Goal: Information Seeking & Learning: Learn about a topic

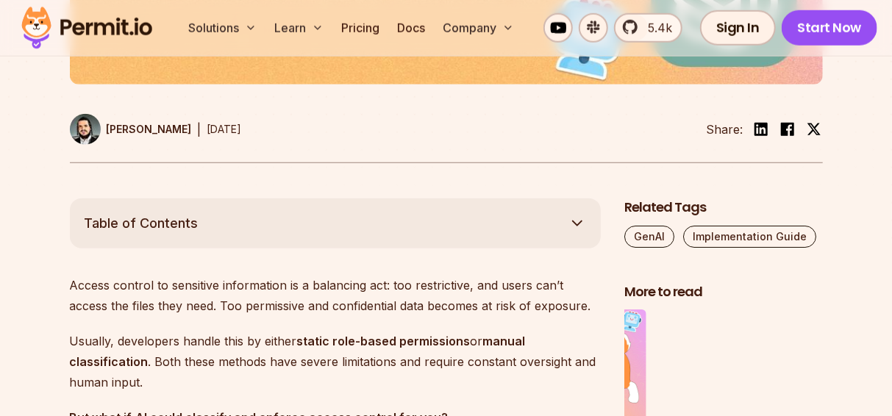
scroll to position [880, 0]
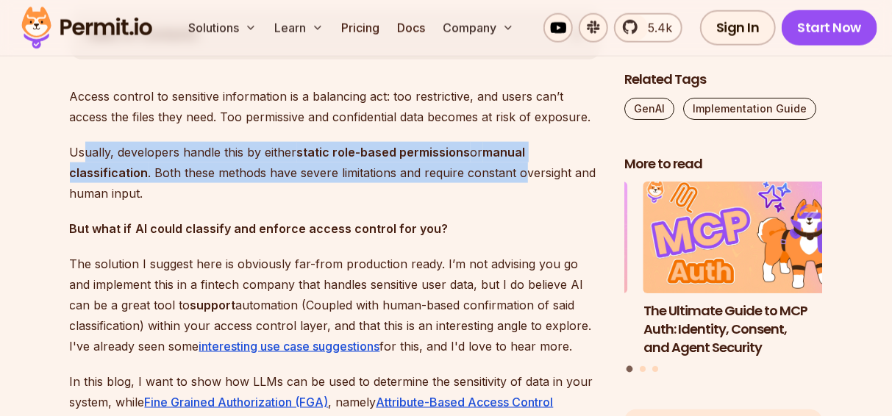
drag, startPoint x: 87, startPoint y: 154, endPoint x: 451, endPoint y: 229, distance: 372.3
click at [523, 176] on p "Usually, developers handle this by either static role-based permissions or manu…" at bounding box center [335, 173] width 531 height 62
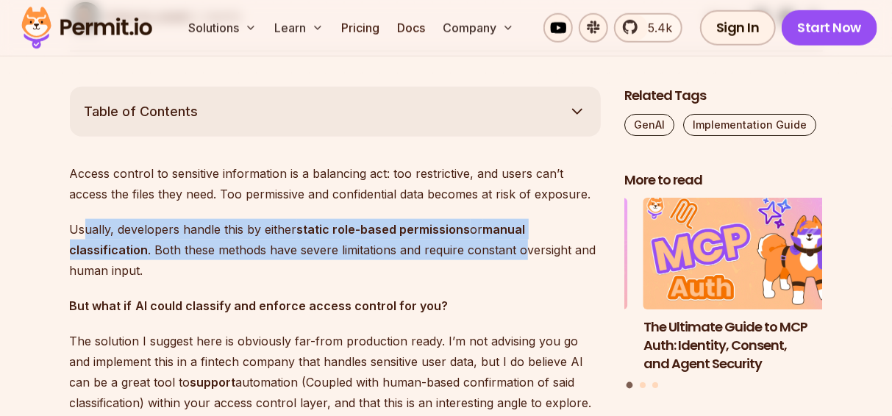
scroll to position [782, 0]
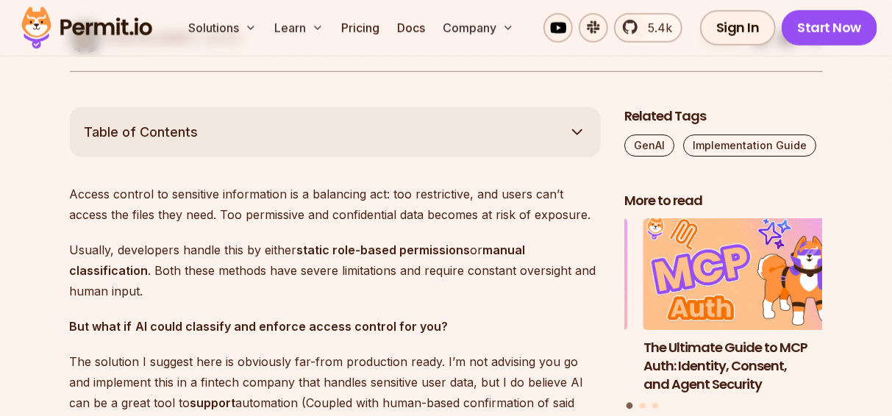
click at [202, 198] on p "Access control to sensitive information is a balancing act: too restrictive, an…" at bounding box center [335, 204] width 531 height 41
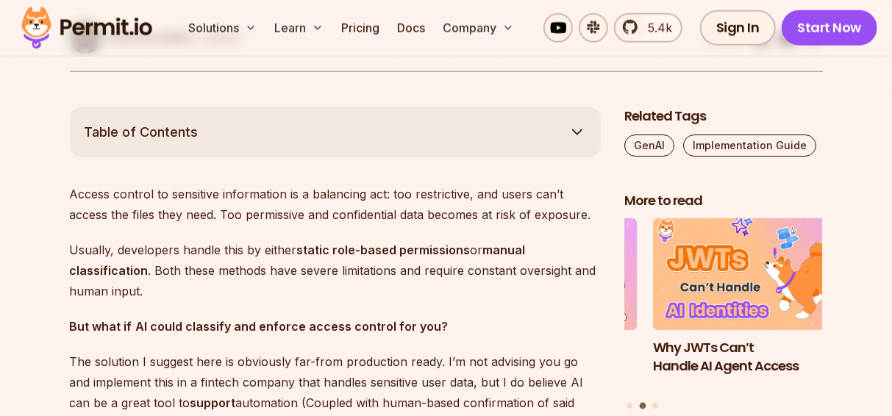
click at [191, 130] on span "Table of Contents" at bounding box center [142, 132] width 114 height 21
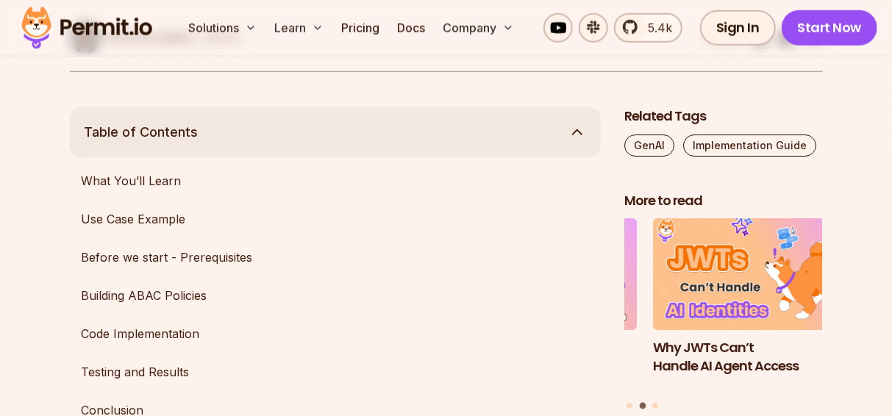
click at [201, 134] on button "Table of Contents" at bounding box center [335, 132] width 531 height 50
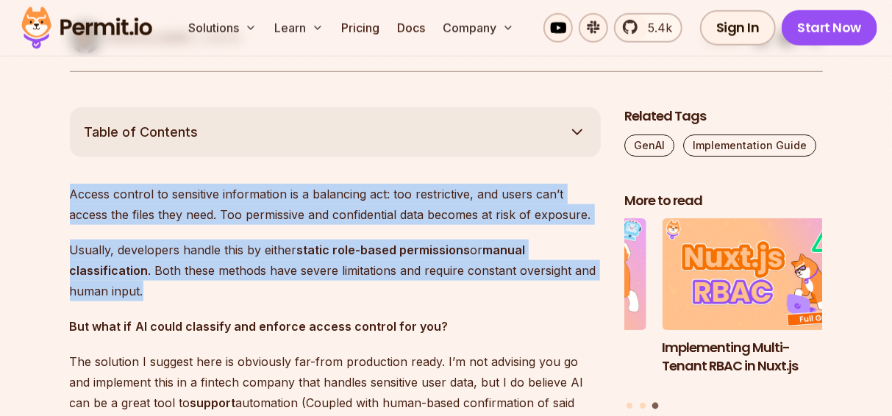
drag, startPoint x: 62, startPoint y: 195, endPoint x: 515, endPoint y: 287, distance: 462.7
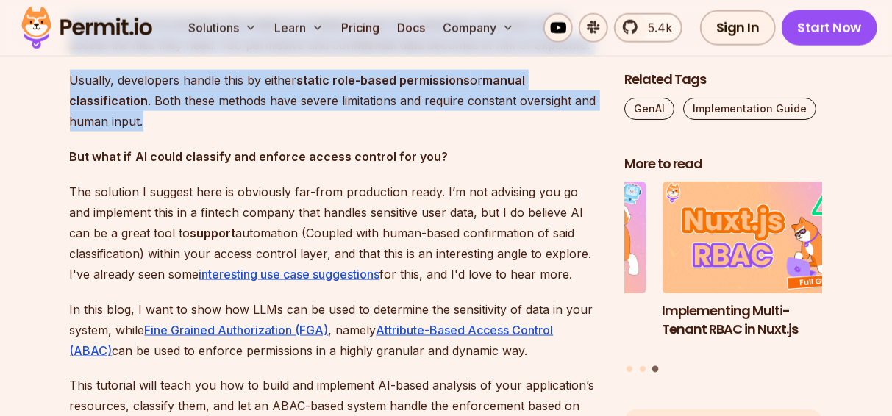
scroll to position [978, 0]
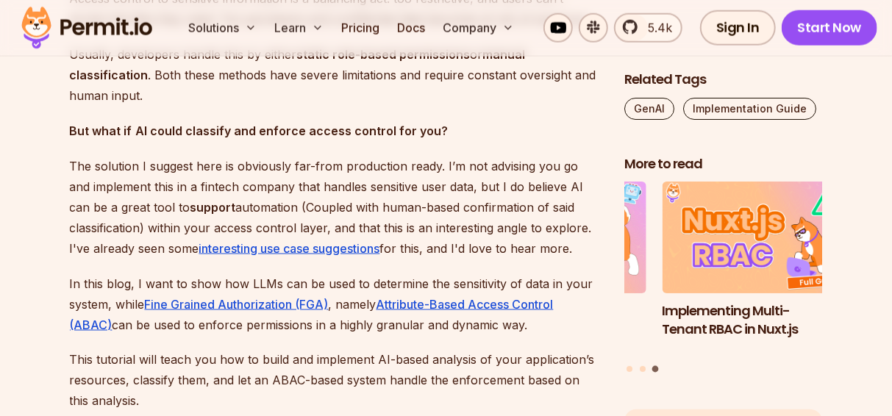
click at [76, 178] on p "The solution I suggest here is obviously far-from production ready. I’m not adv…" at bounding box center [335, 207] width 531 height 103
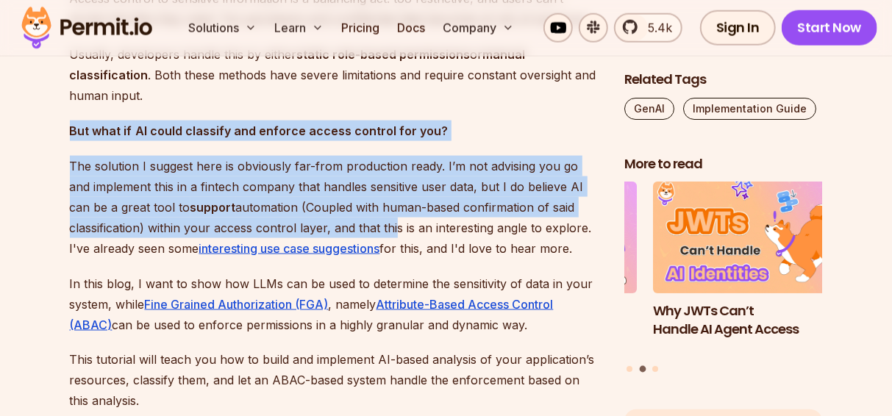
drag, startPoint x: 76, startPoint y: 126, endPoint x: 392, endPoint y: 227, distance: 331.9
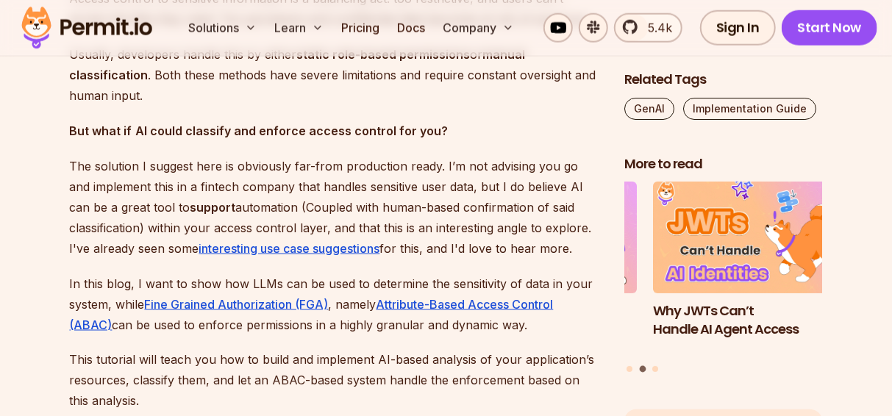
click at [115, 243] on p "The solution I suggest here is obviously far-from production ready. I’m not adv…" at bounding box center [335, 207] width 531 height 103
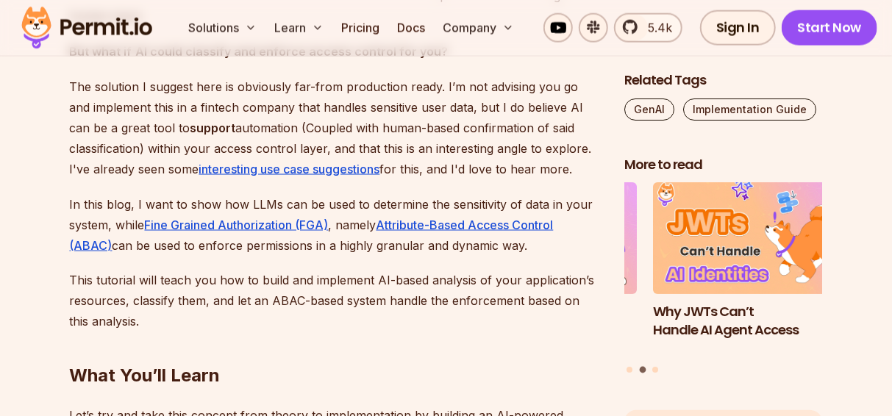
scroll to position [1075, 0]
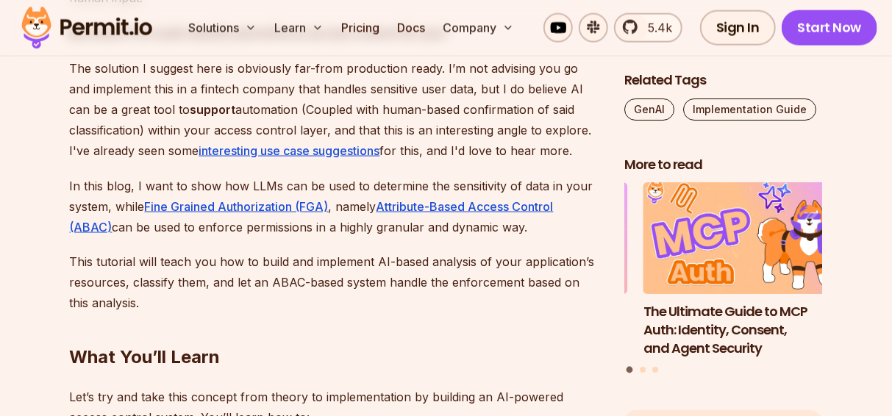
drag, startPoint x: 75, startPoint y: 179, endPoint x: 570, endPoint y: 232, distance: 498.2
click at [570, 232] on p "In this blog, I want to show how LLMs can be used to determine the sensitivity …" at bounding box center [335, 207] width 531 height 62
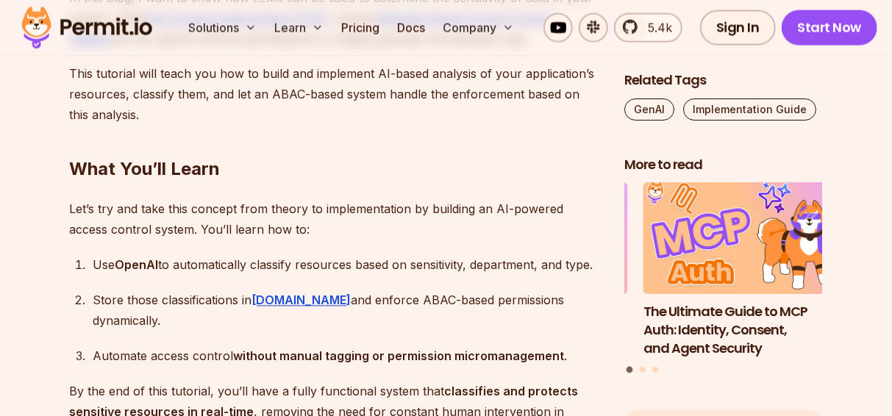
scroll to position [1271, 0]
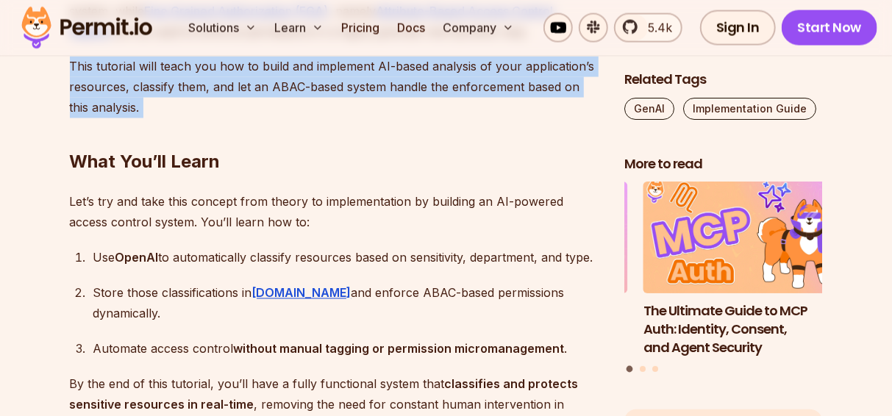
drag, startPoint x: 65, startPoint y: 61, endPoint x: 528, endPoint y: 115, distance: 466.1
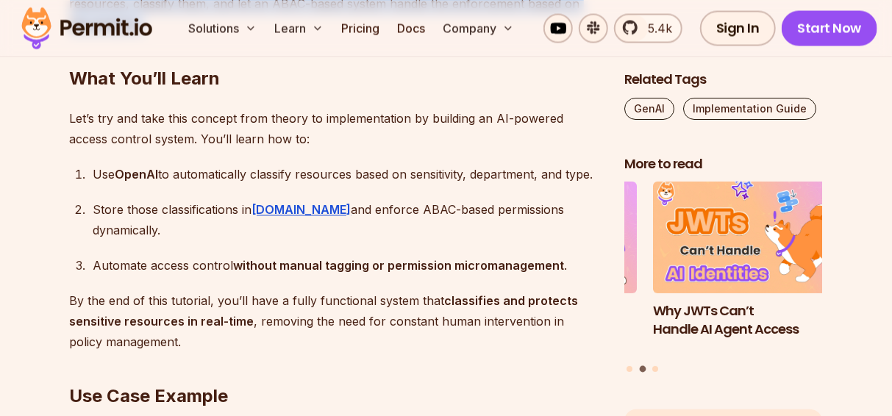
scroll to position [1369, 0]
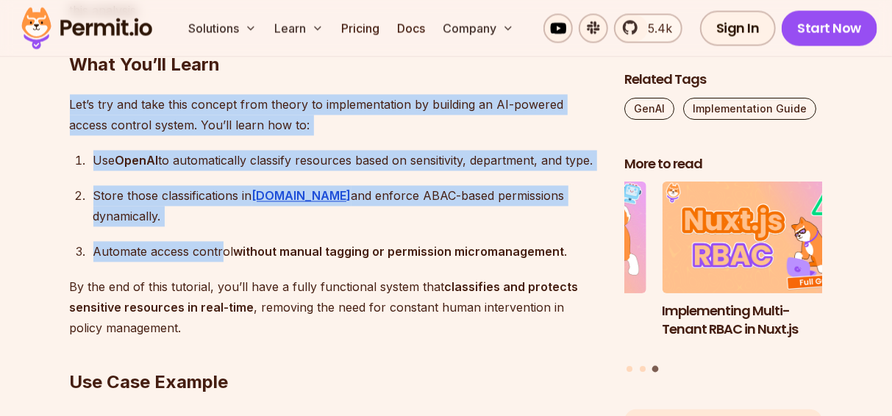
drag, startPoint x: 62, startPoint y: 106, endPoint x: 212, endPoint y: 221, distance: 188.8
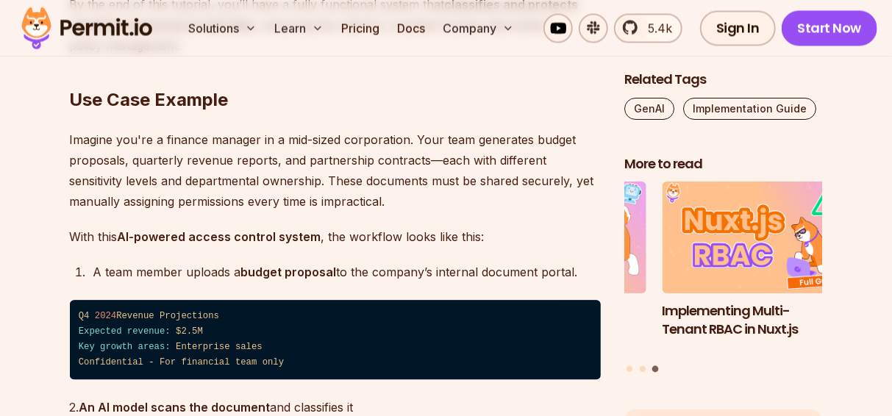
scroll to position [1662, 0]
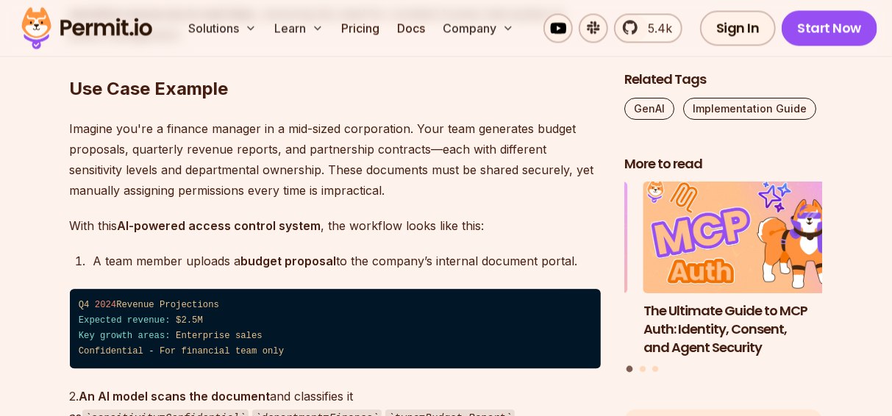
click at [87, 118] on p "Imagine you're a finance manager in a mid-sized corporation. Your team generate…" at bounding box center [335, 159] width 531 height 82
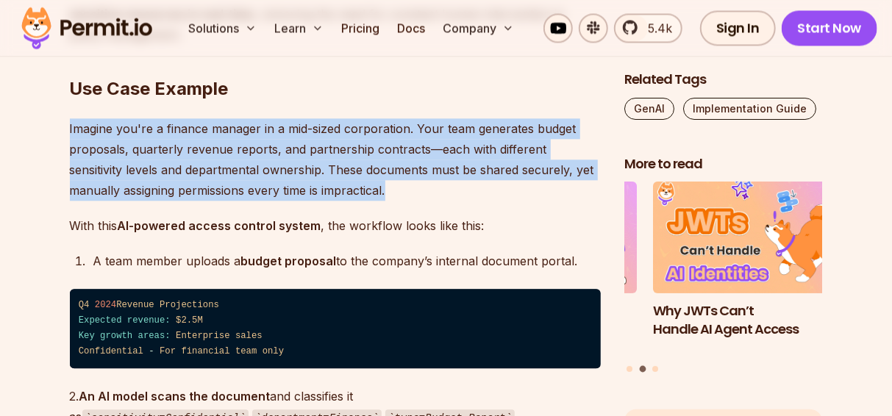
drag, startPoint x: 57, startPoint y: 101, endPoint x: 474, endPoint y: 169, distance: 422.2
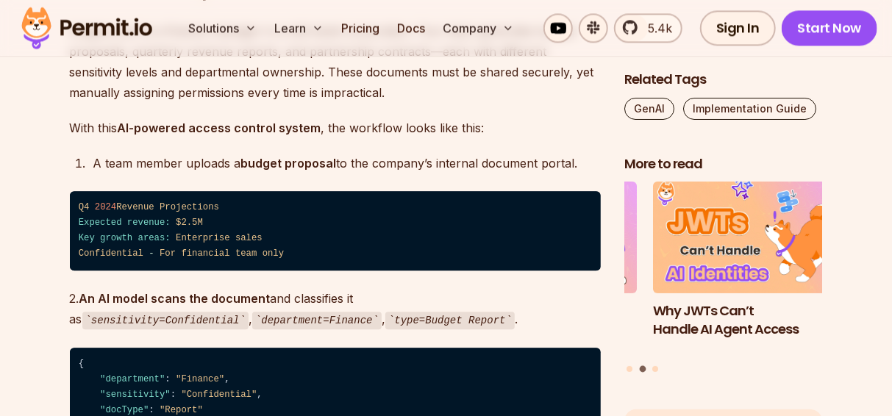
click at [353, 153] on div "A team member uploads a budget proposal to the company’s internal document port…" at bounding box center [346, 163] width 507 height 21
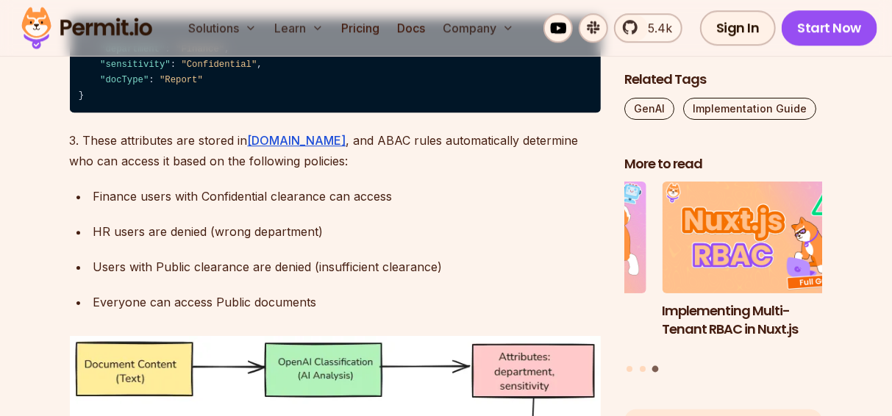
scroll to position [2053, 0]
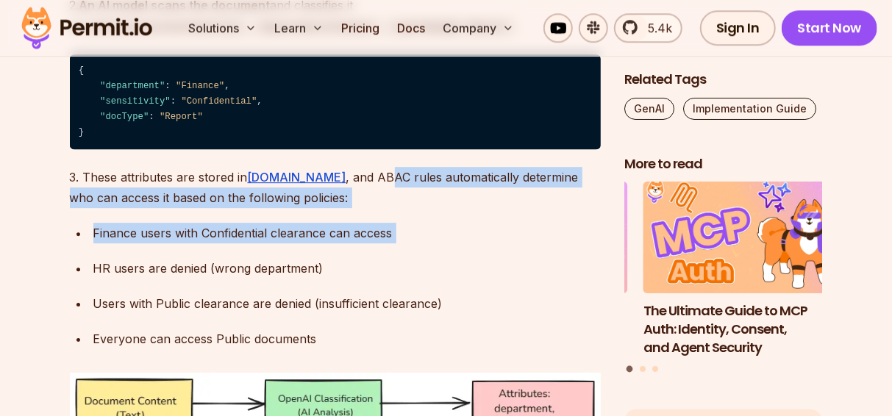
drag, startPoint x: 344, startPoint y: 160, endPoint x: 251, endPoint y: 220, distance: 110.1
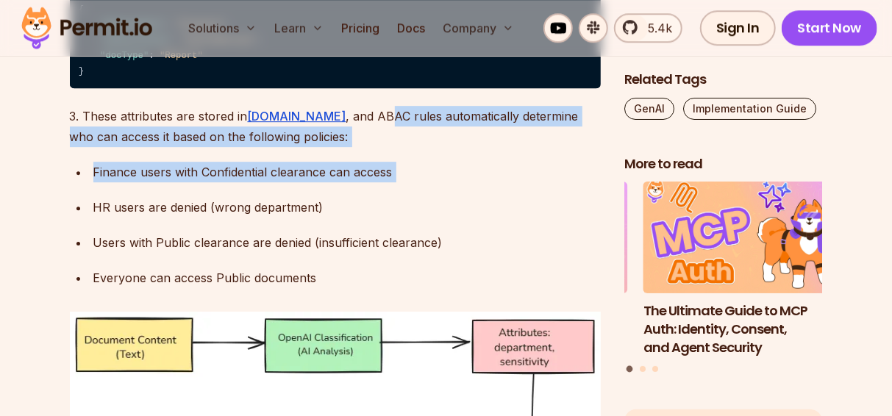
scroll to position [2151, 0]
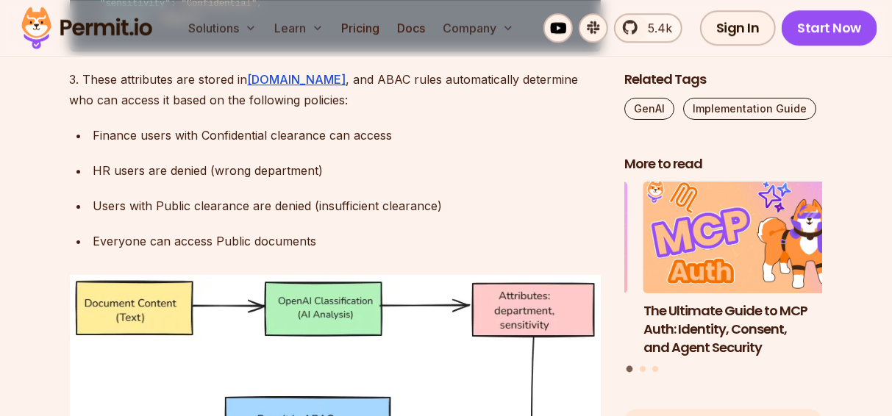
click at [166, 196] on div "Users with Public clearance are denied (insufficient clearance)" at bounding box center [346, 206] width 507 height 21
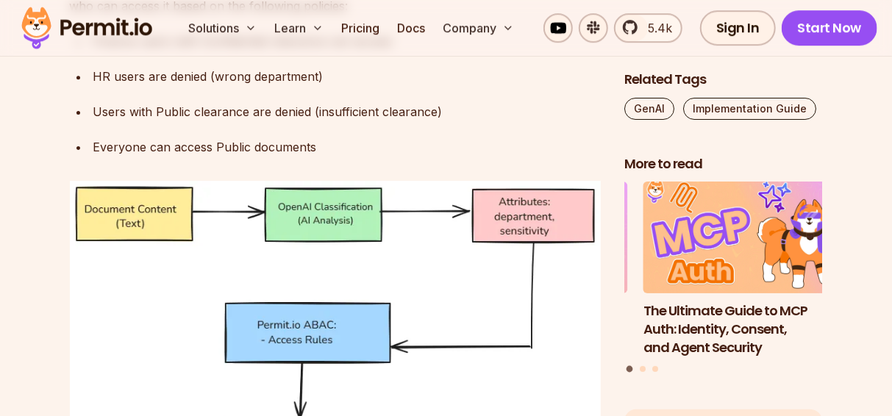
scroll to position [2346, 0]
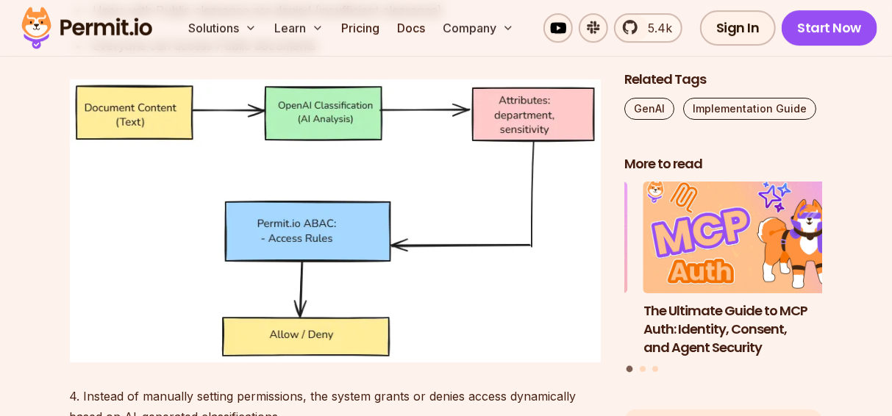
drag, startPoint x: 76, startPoint y: 79, endPoint x: 259, endPoint y: 105, distance: 184.2
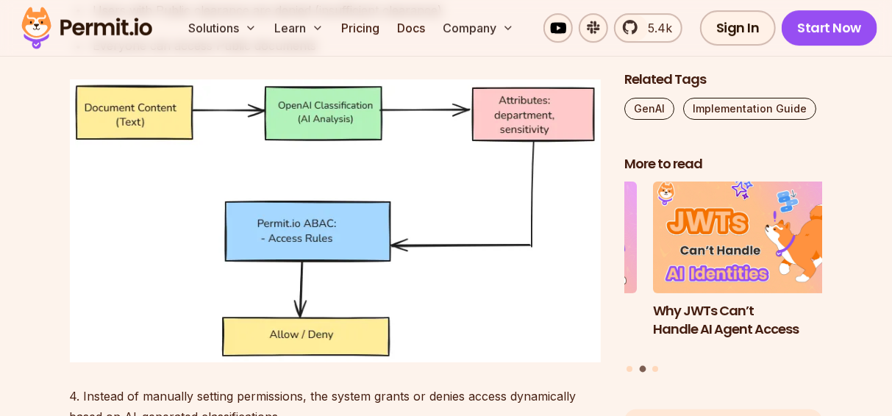
click at [335, 202] on img at bounding box center [335, 220] width 531 height 283
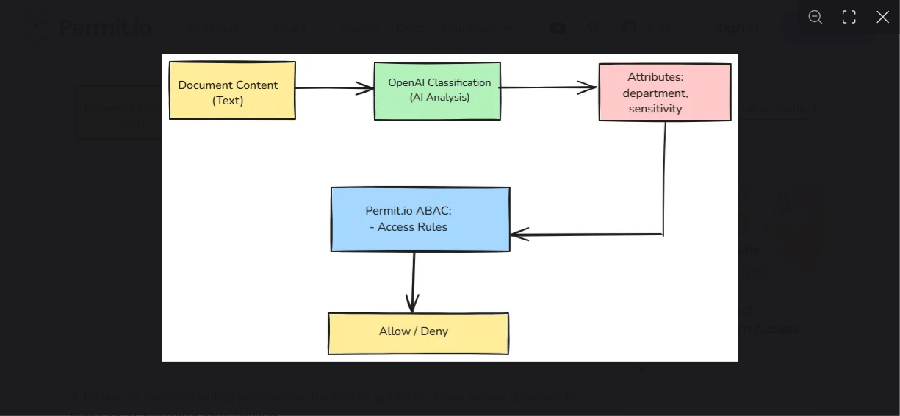
click at [879, 18] on button "You can close this modal content with the ESC key" at bounding box center [884, 17] width 34 height 34
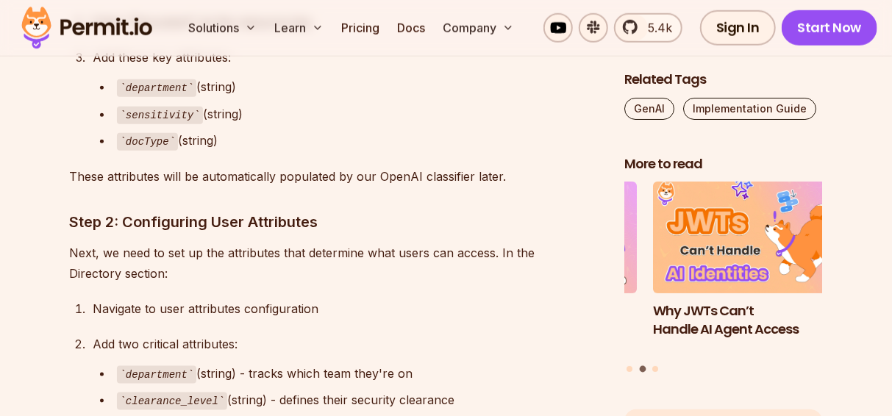
scroll to position [3519, 0]
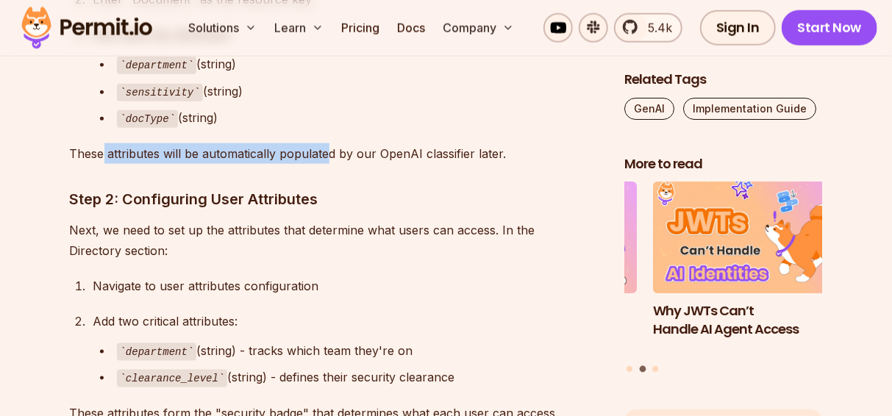
drag, startPoint x: 101, startPoint y: 136, endPoint x: 329, endPoint y: 143, distance: 227.2
click at [329, 143] on p "These attributes will be automatically populated by our OpenAI classifier later." at bounding box center [335, 153] width 531 height 21
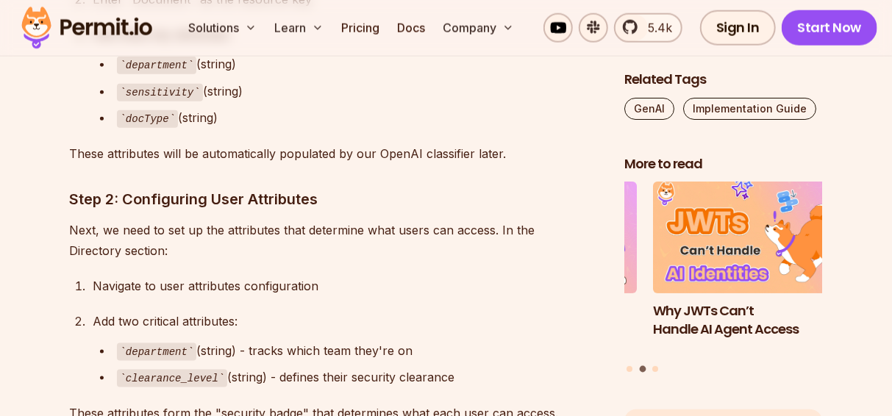
click at [285, 220] on p "Next, we need to set up the attributes that determine what users can access. In…" at bounding box center [335, 240] width 531 height 41
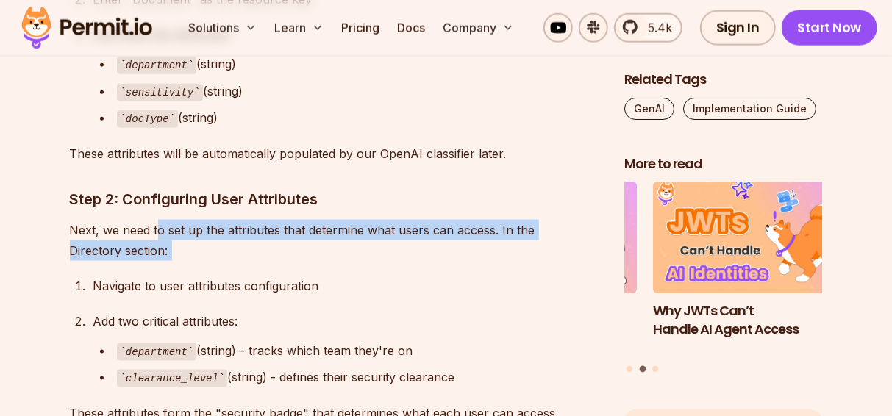
drag, startPoint x: 155, startPoint y: 204, endPoint x: 173, endPoint y: 245, distance: 45.1
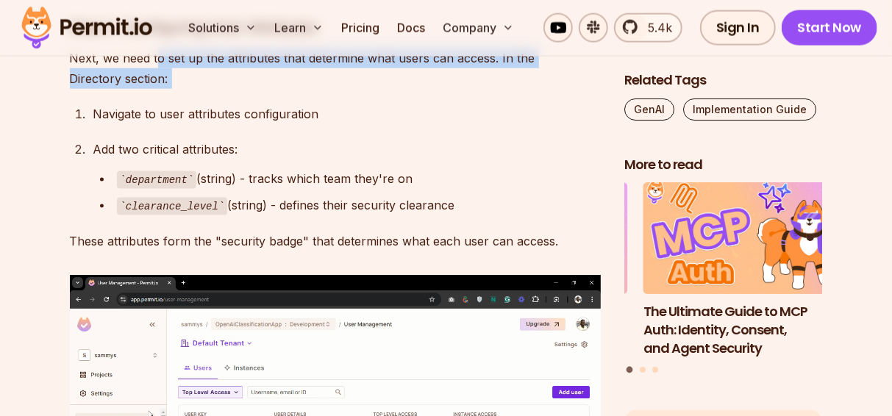
scroll to position [3715, 0]
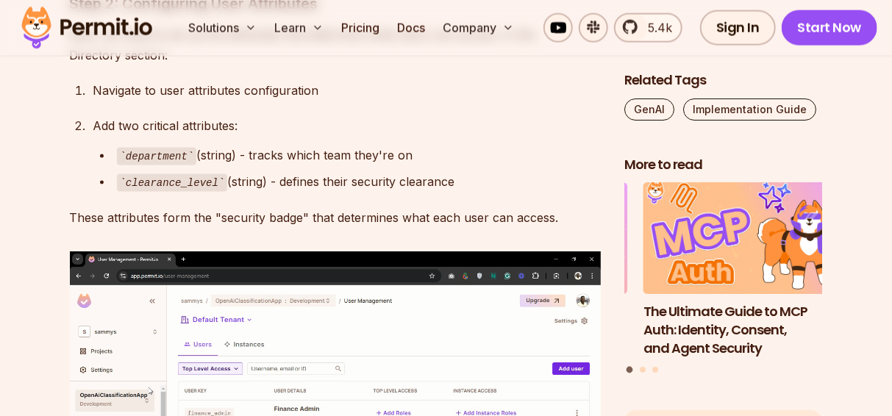
click at [262, 115] on div "Add two critical attributes:" at bounding box center [346, 125] width 507 height 21
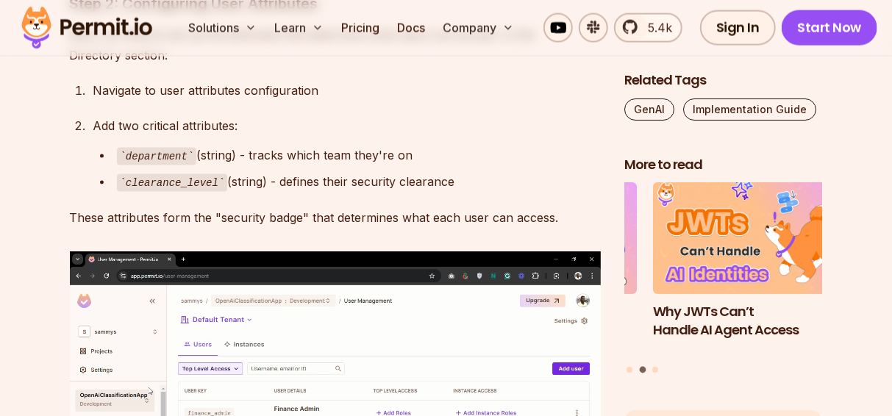
click at [656, 366] on button "Go to slide 3" at bounding box center [655, 369] width 6 height 6
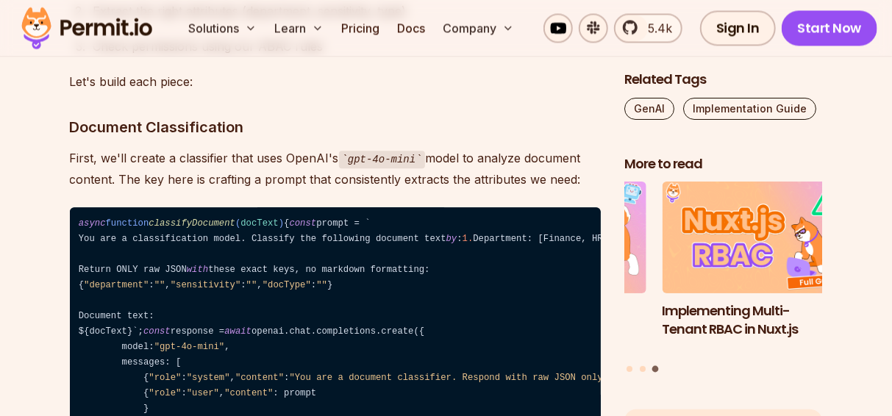
scroll to position [6941, 0]
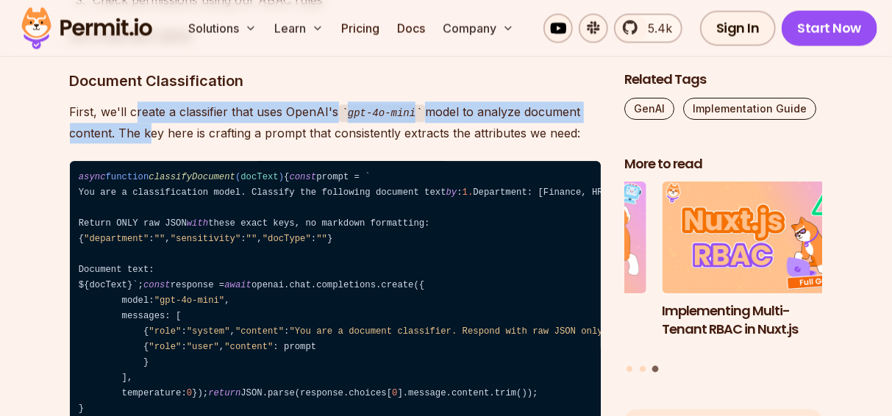
drag, startPoint x: 137, startPoint y: 97, endPoint x: 140, endPoint y: 124, distance: 27.4
click at [140, 124] on p "First, we'll create a classifier that uses OpenAI's gpt-4o-mini model to analyz…" at bounding box center [335, 122] width 531 height 42
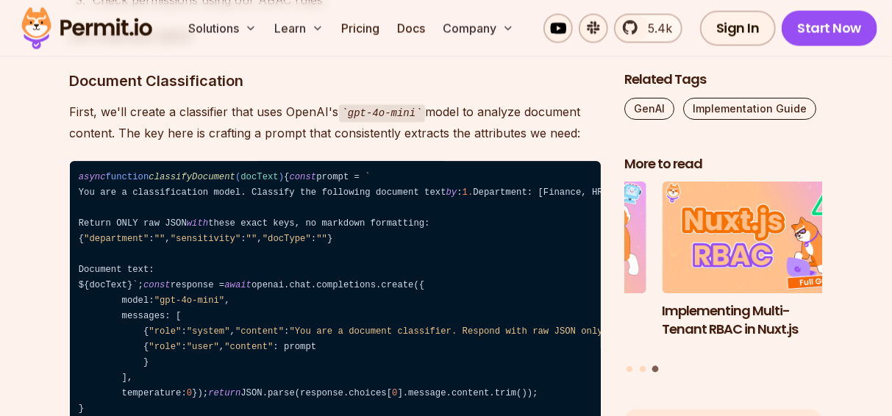
click at [217, 247] on code "async function classifyDocument ( docText ) { const prompt = ` You are a classi…" at bounding box center [335, 293] width 531 height 265
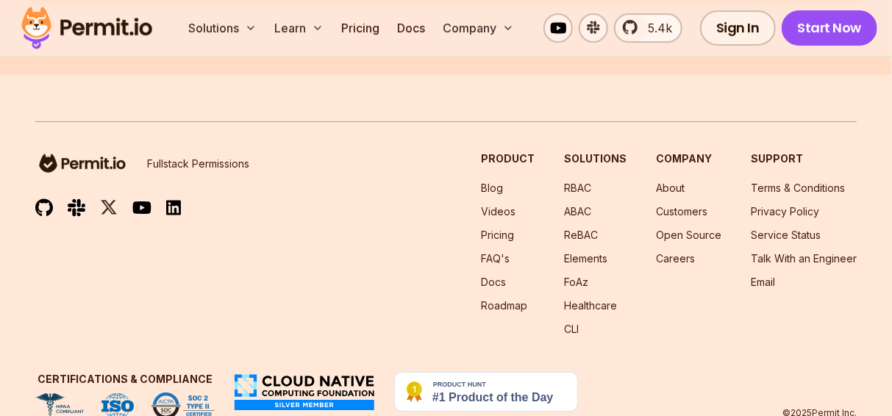
scroll to position [10460, 0]
